Goal: Transaction & Acquisition: Download file/media

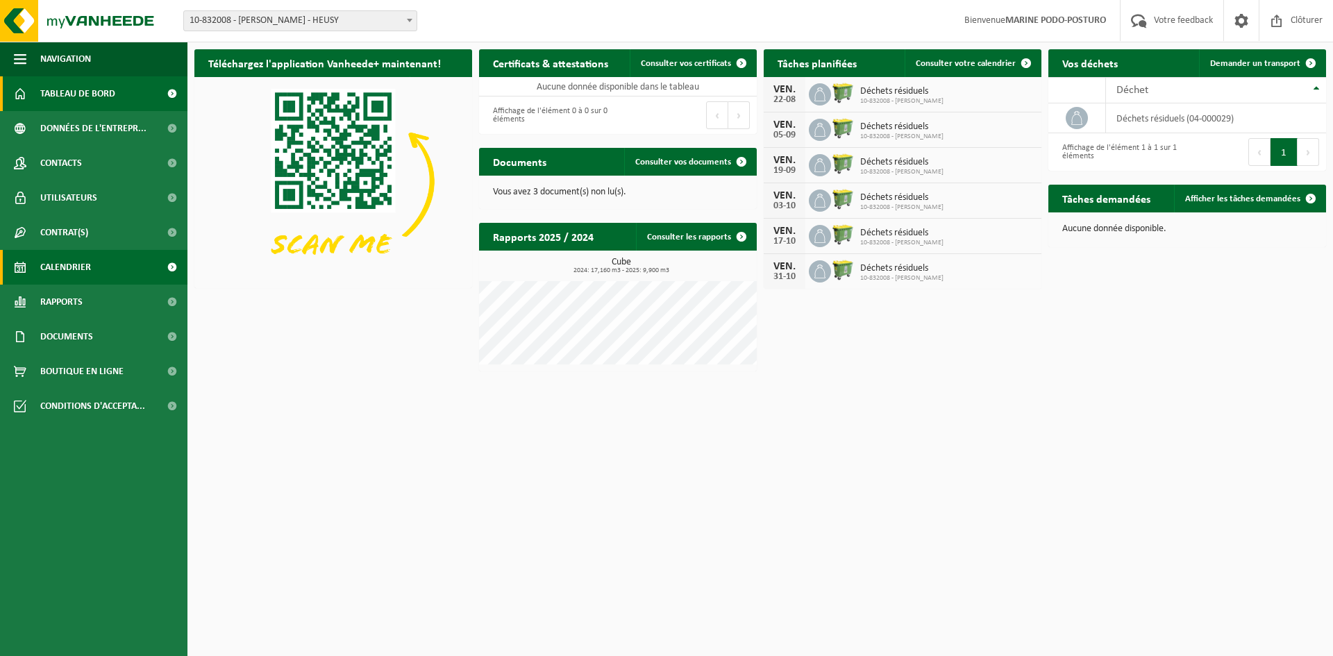
click at [92, 267] on link "Calendrier" at bounding box center [93, 267] width 187 height 35
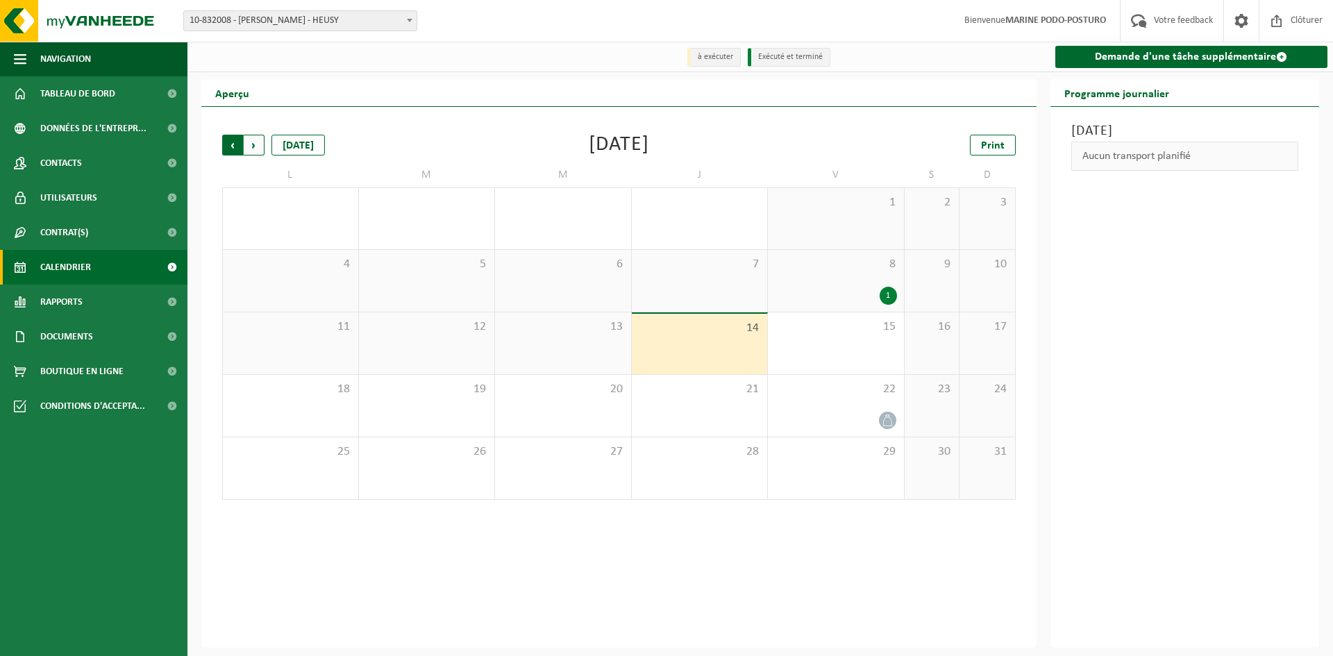
click at [253, 144] on span "Suivant" at bounding box center [254, 145] width 21 height 21
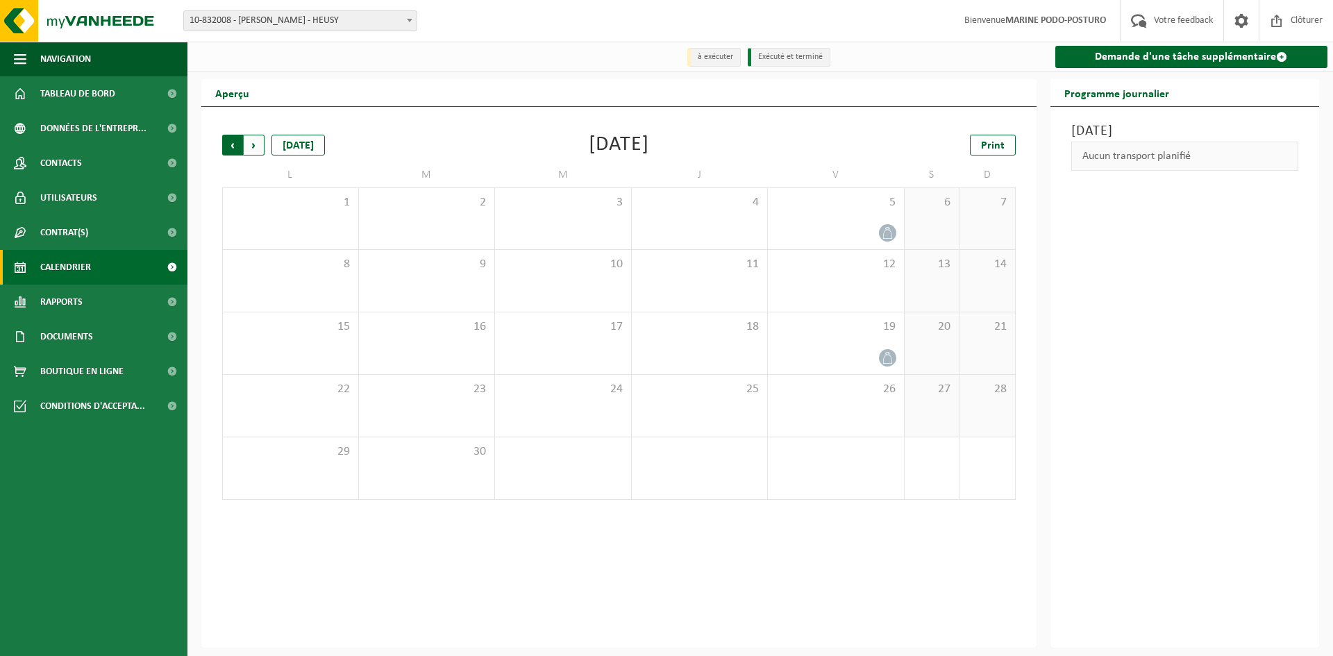
click at [258, 144] on span "Suivant" at bounding box center [254, 145] width 21 height 21
click at [260, 144] on span "Suivant" at bounding box center [254, 145] width 21 height 21
click at [76, 335] on span "Documents" at bounding box center [66, 336] width 53 height 35
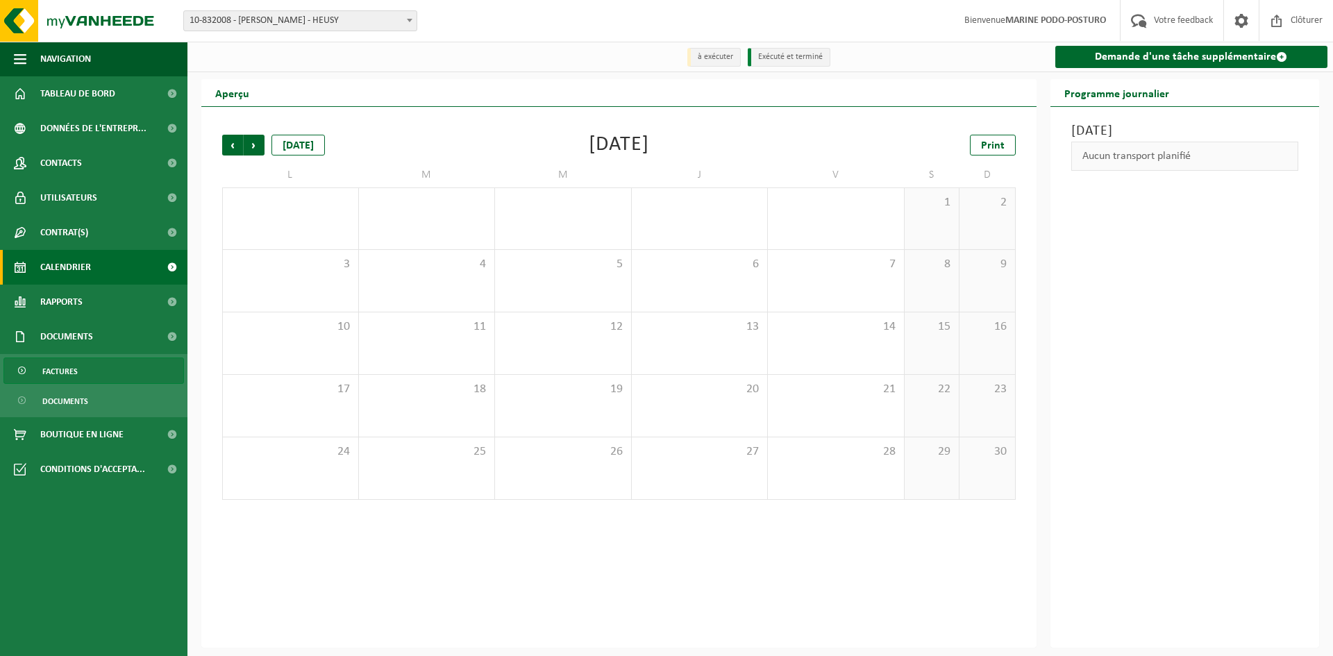
click at [65, 368] on span "Factures" at bounding box center [59, 371] width 35 height 26
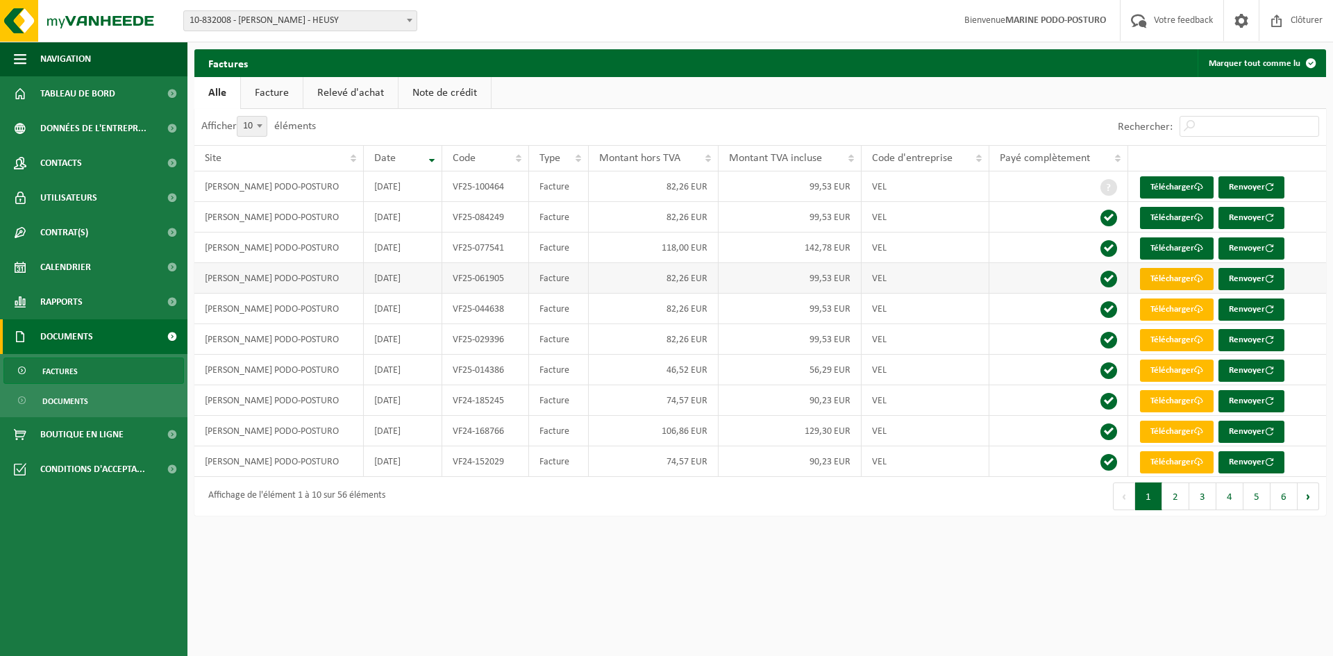
click at [1153, 281] on link "Télécharger" at bounding box center [1177, 279] width 74 height 22
click at [1160, 247] on link "Télécharger" at bounding box center [1177, 248] width 74 height 22
click at [1158, 214] on link "Télécharger" at bounding box center [1177, 218] width 74 height 22
click at [1162, 183] on link "Télécharger" at bounding box center [1177, 187] width 74 height 22
click at [1167, 194] on link "Télécharger" at bounding box center [1177, 187] width 74 height 22
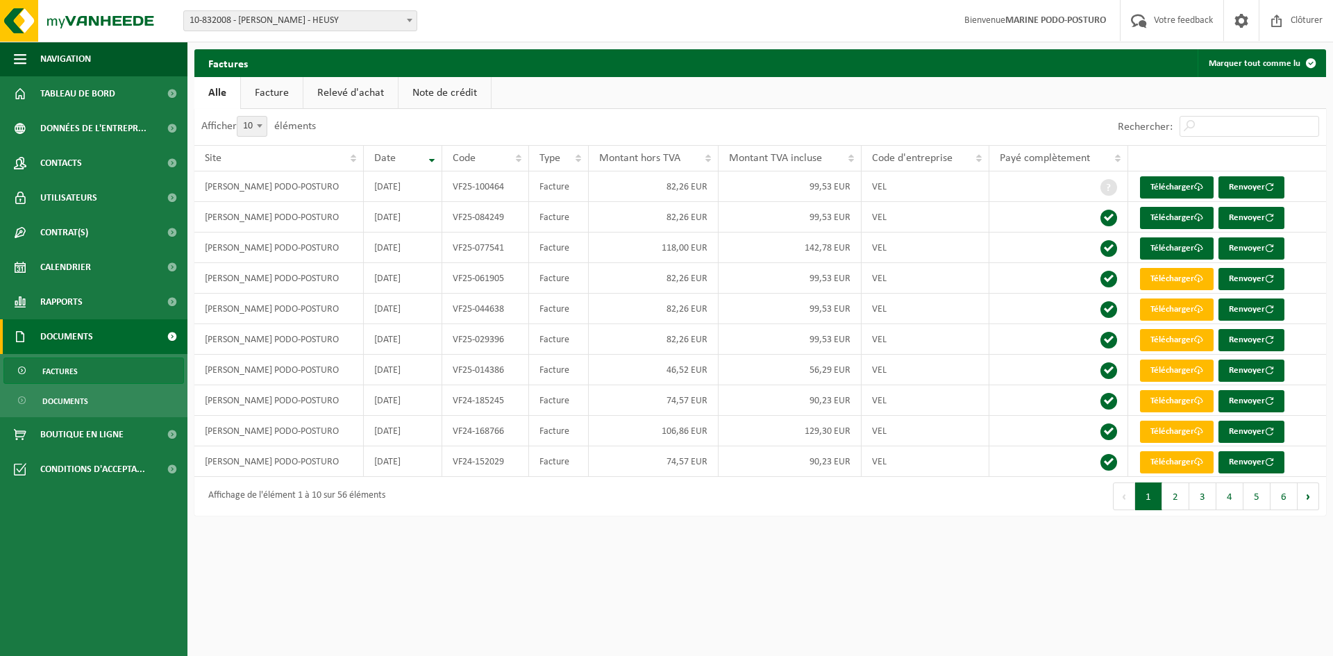
click at [933, 499] on div "Premier Précédent 1 2 3 4 5 6 Suivant [PERSON_NAME]" at bounding box center [1043, 496] width 566 height 39
